Goal: Information Seeking & Learning: Learn about a topic

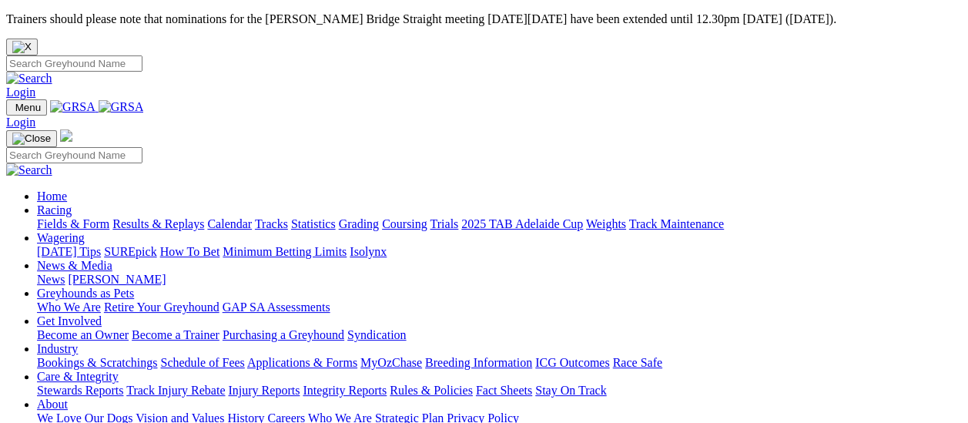
click at [174, 217] on link "Results & Replays" at bounding box center [158, 223] width 92 height 13
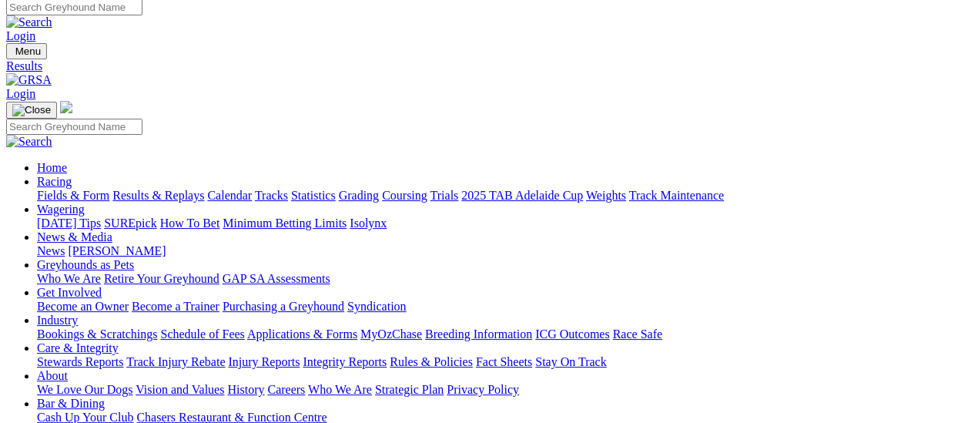
scroll to position [77, 0]
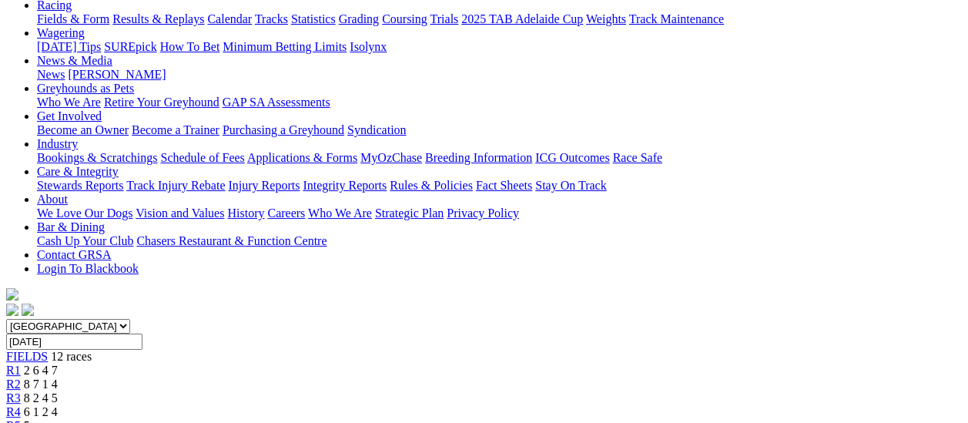
scroll to position [231, 0]
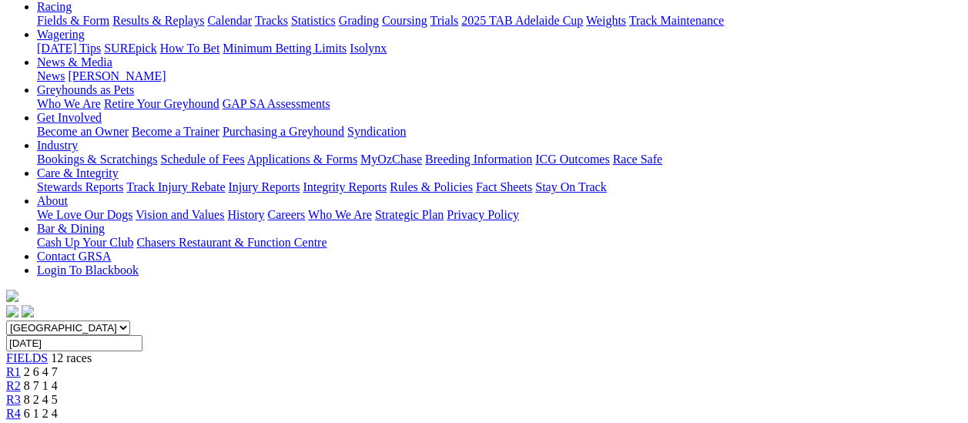
click at [21, 393] on span "R3" at bounding box center [13, 399] width 15 height 13
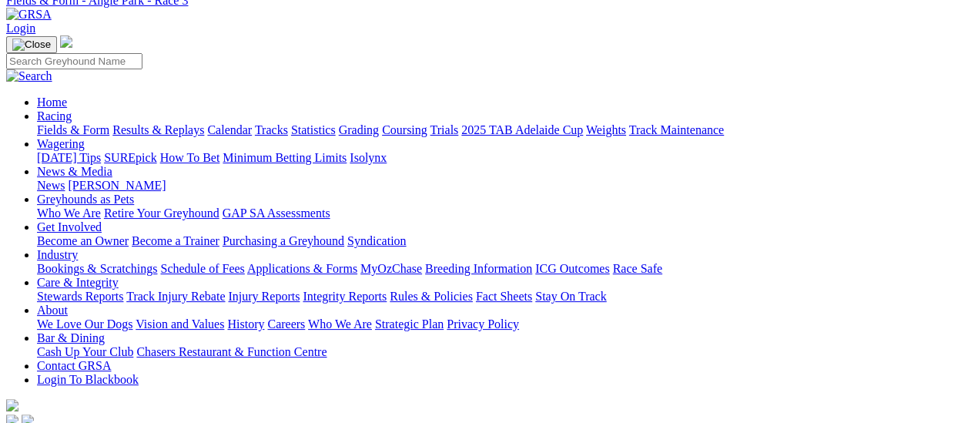
scroll to position [77, 0]
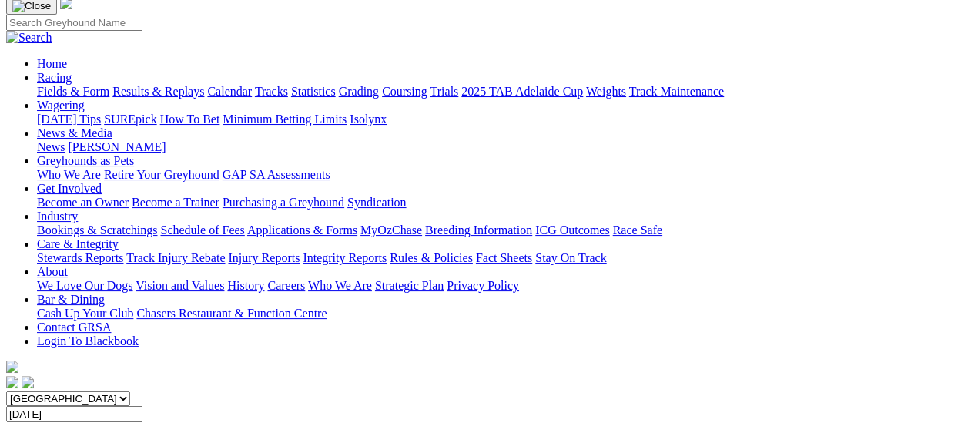
scroll to position [154, 0]
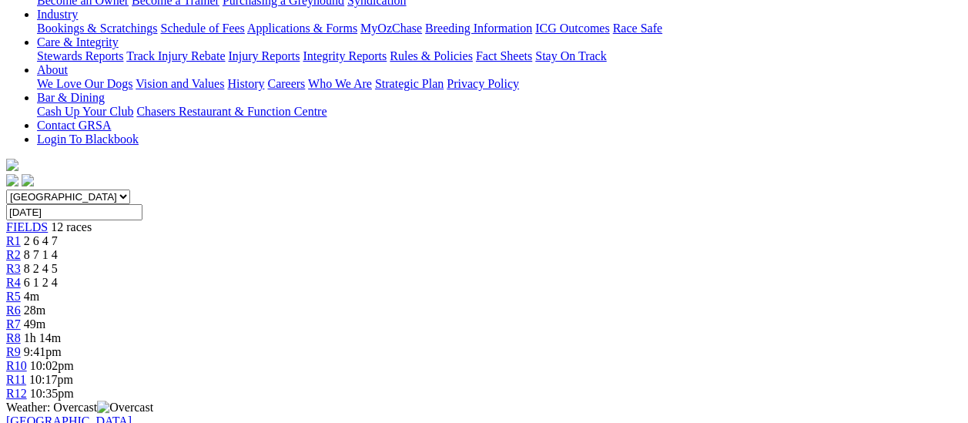
scroll to position [385, 0]
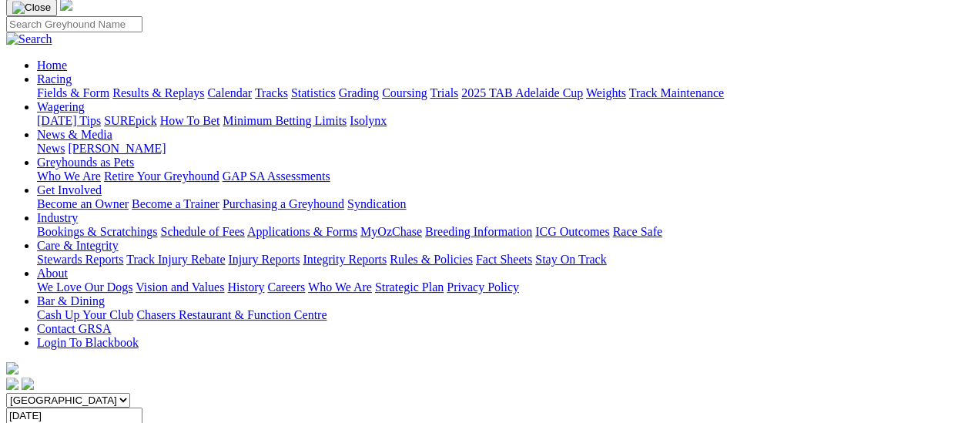
scroll to position [154, 0]
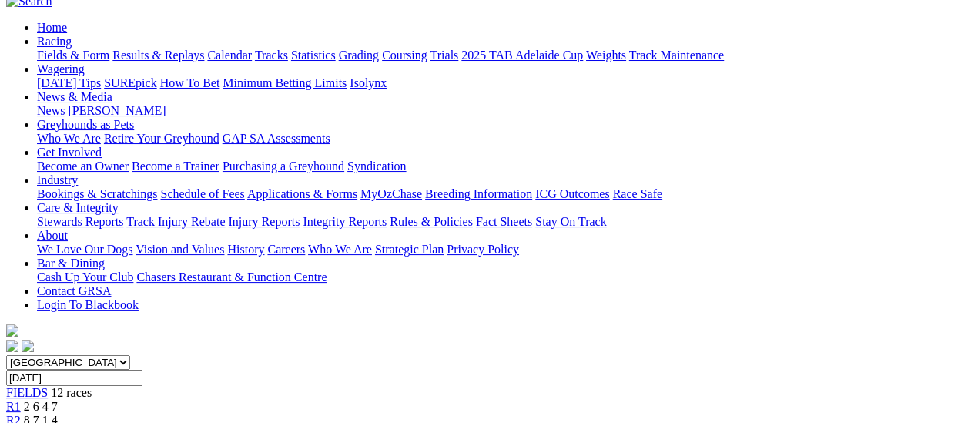
scroll to position [154, 0]
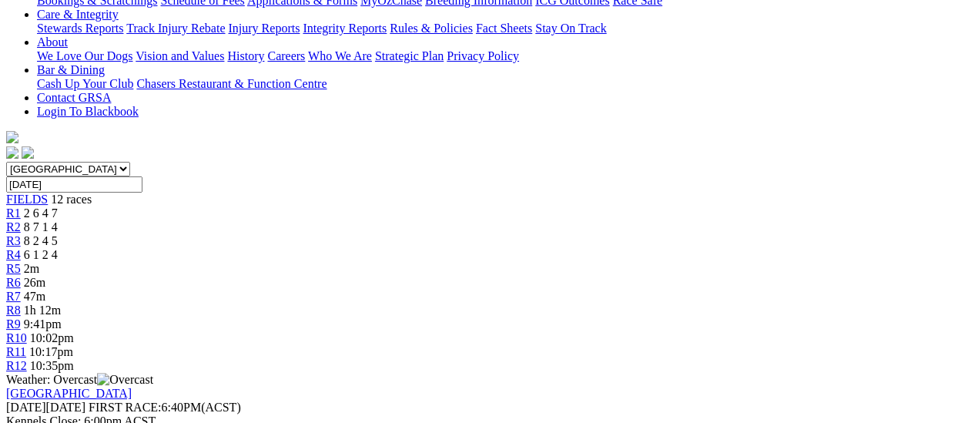
scroll to position [231, 0]
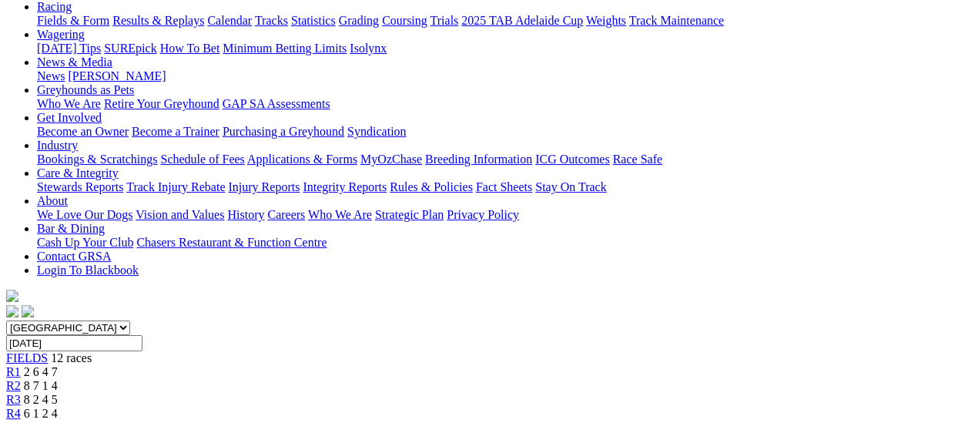
click at [21, 365] on span "R1" at bounding box center [13, 371] width 15 height 13
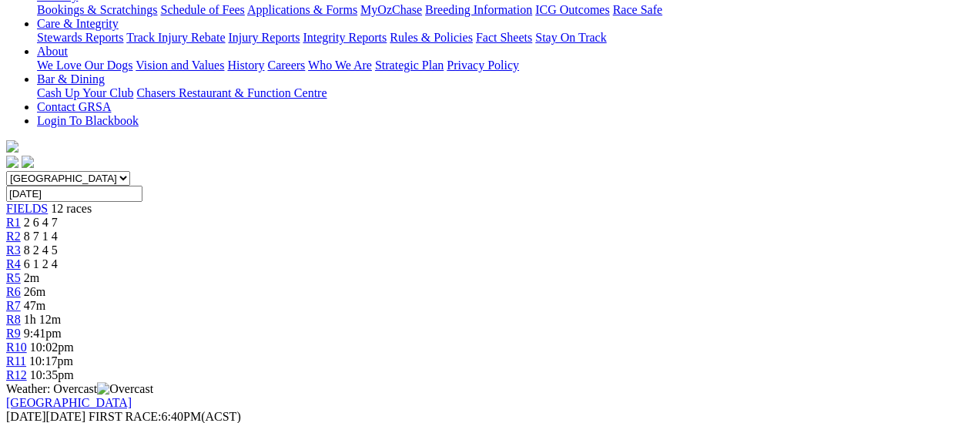
scroll to position [385, 0]
